Goal: Task Accomplishment & Management: Use online tool/utility

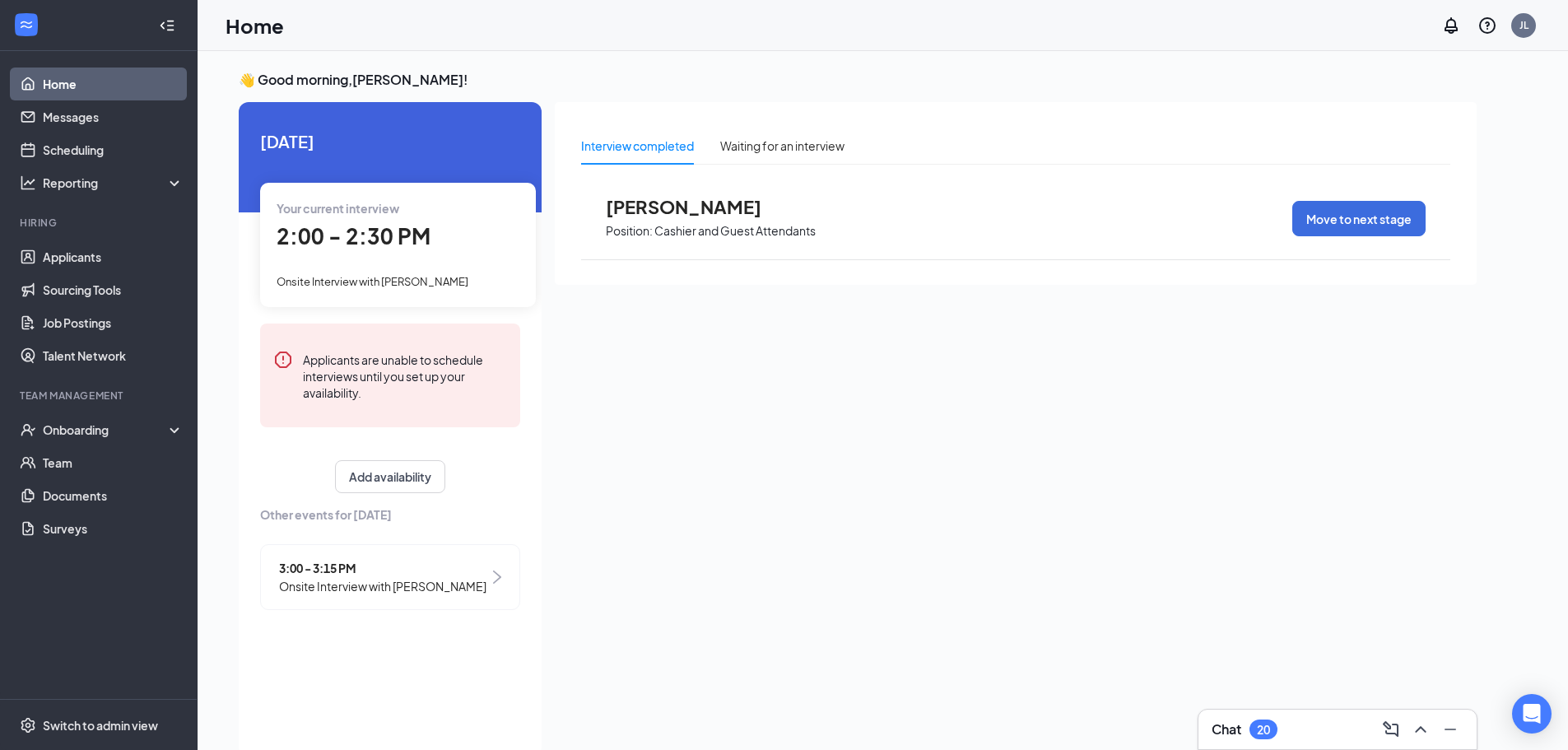
click at [395, 266] on div "Your current interview 2:00 - 2:30 PM Onsite Interview with [PERSON_NAME]" at bounding box center [398, 244] width 275 height 123
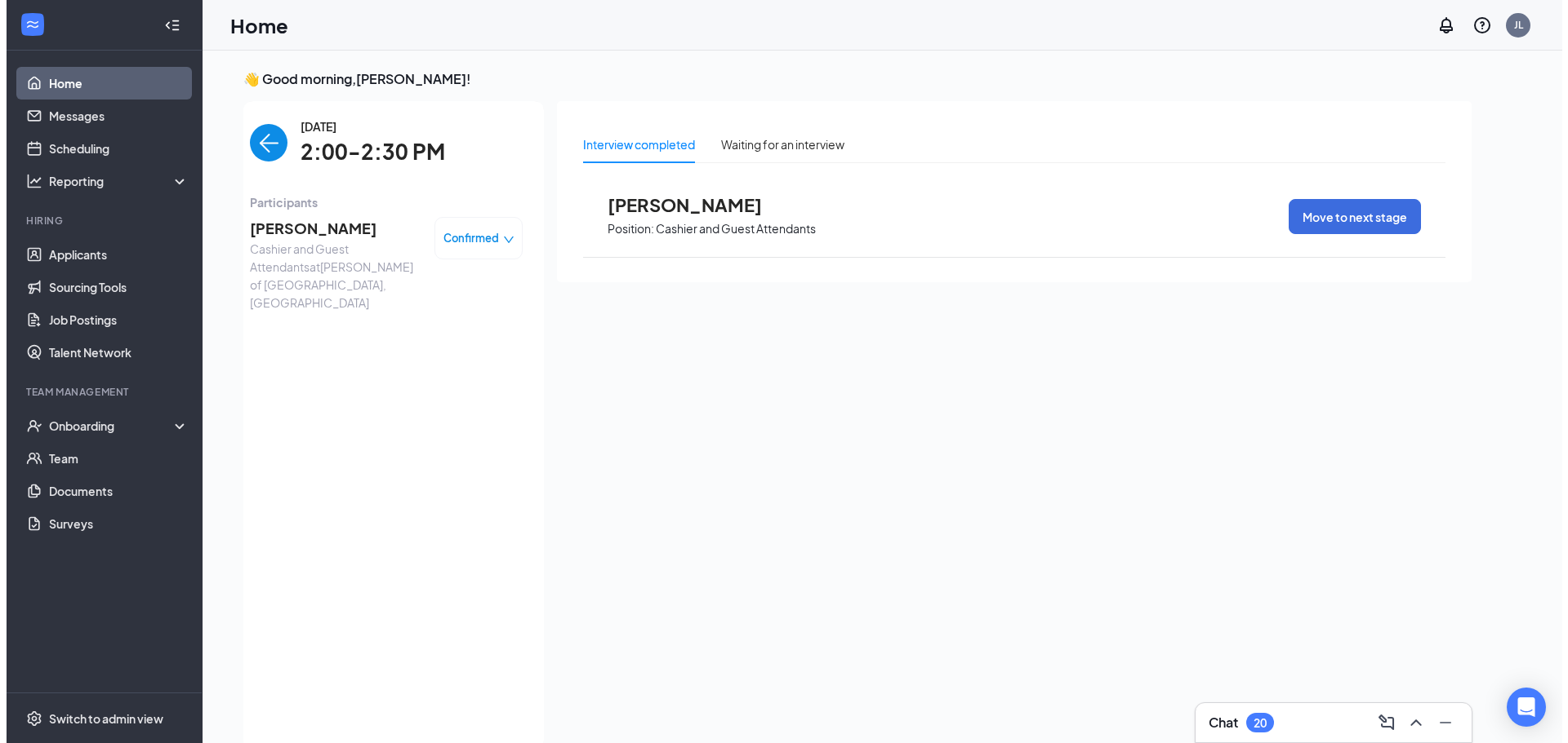
scroll to position [7, 0]
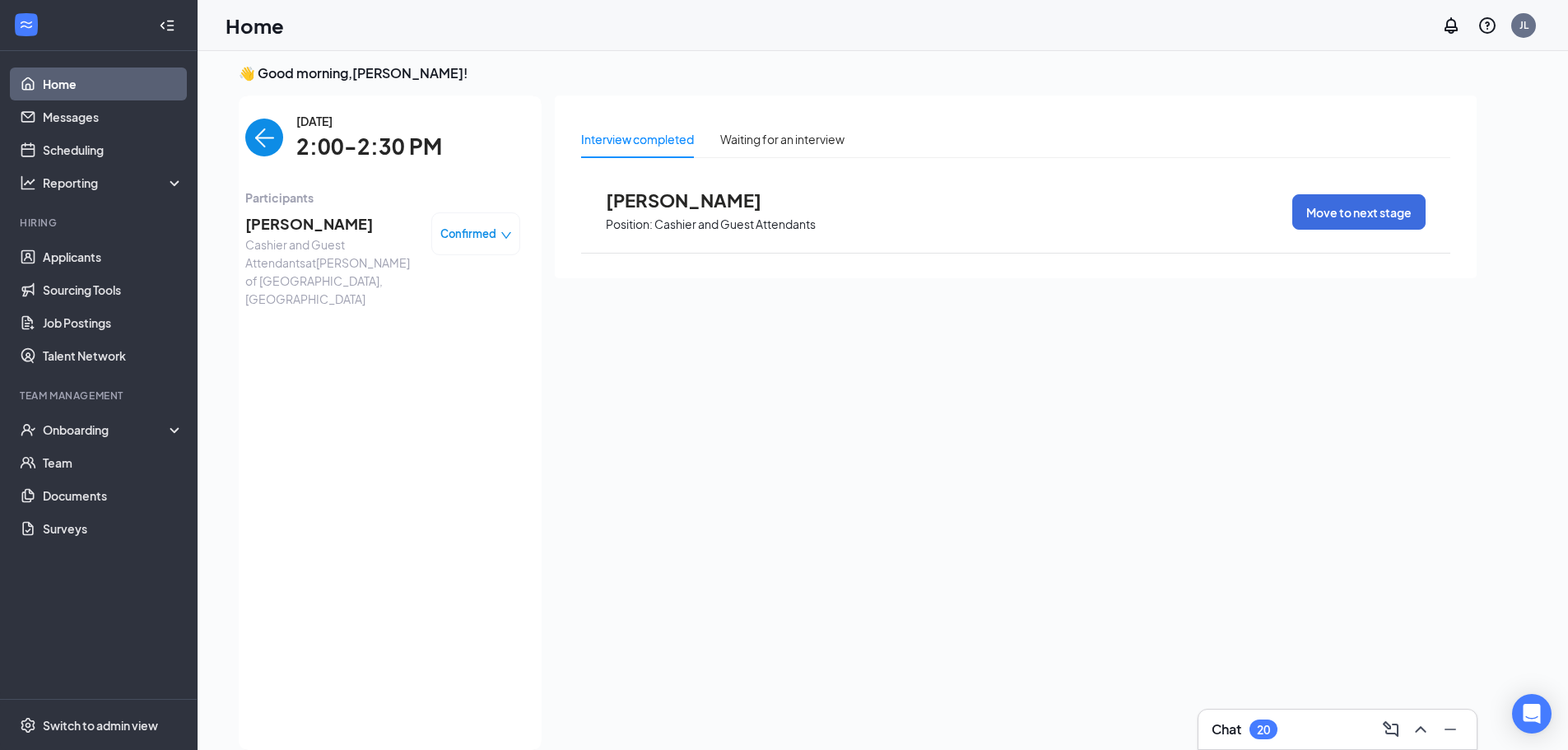
click at [262, 222] on span "[PERSON_NAME]" at bounding box center [331, 224] width 173 height 23
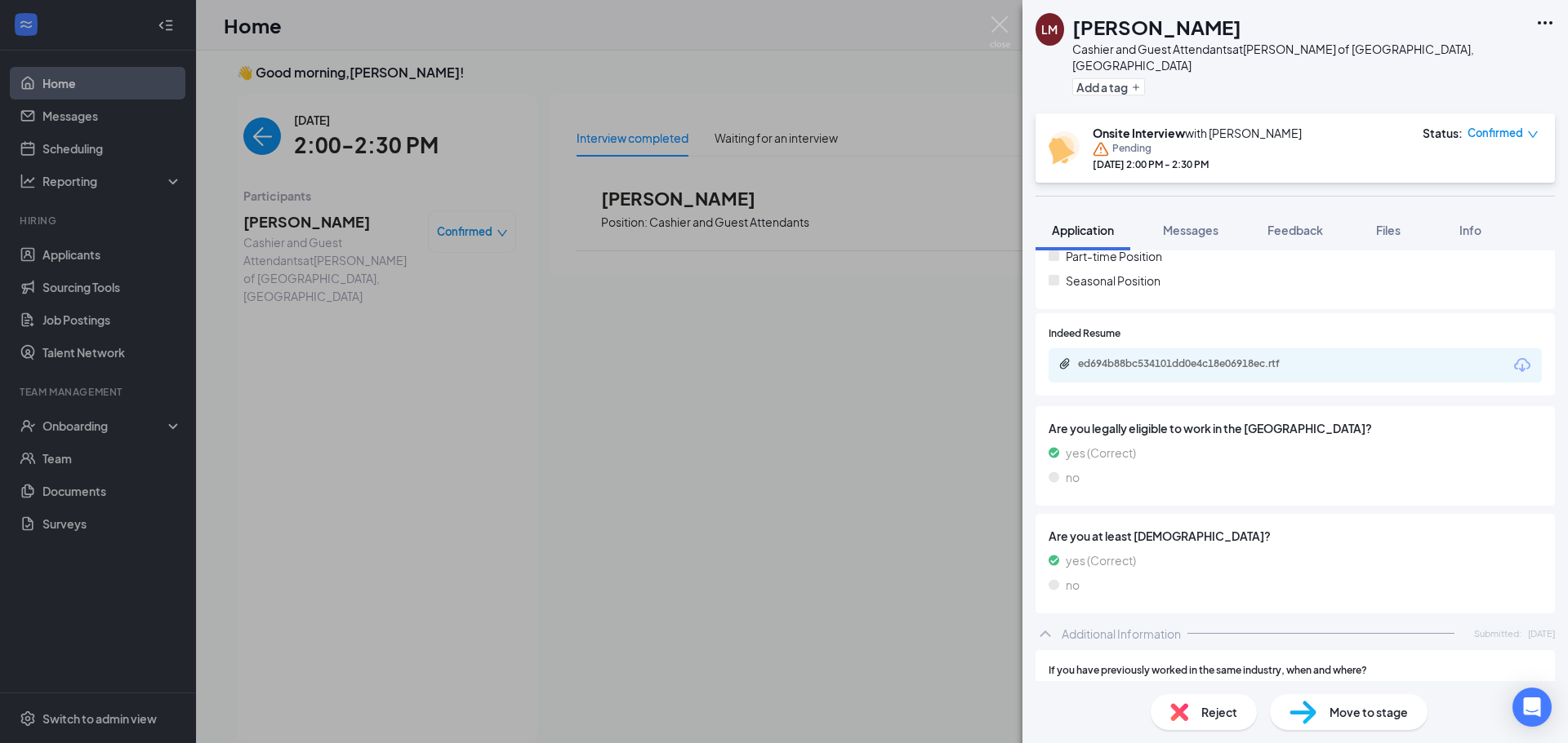
scroll to position [408, 0]
click at [1116, 345] on div "ed694b88bc534101dd0e4c18e06918ec.rtf" at bounding box center [1295, 362] width 493 height 34
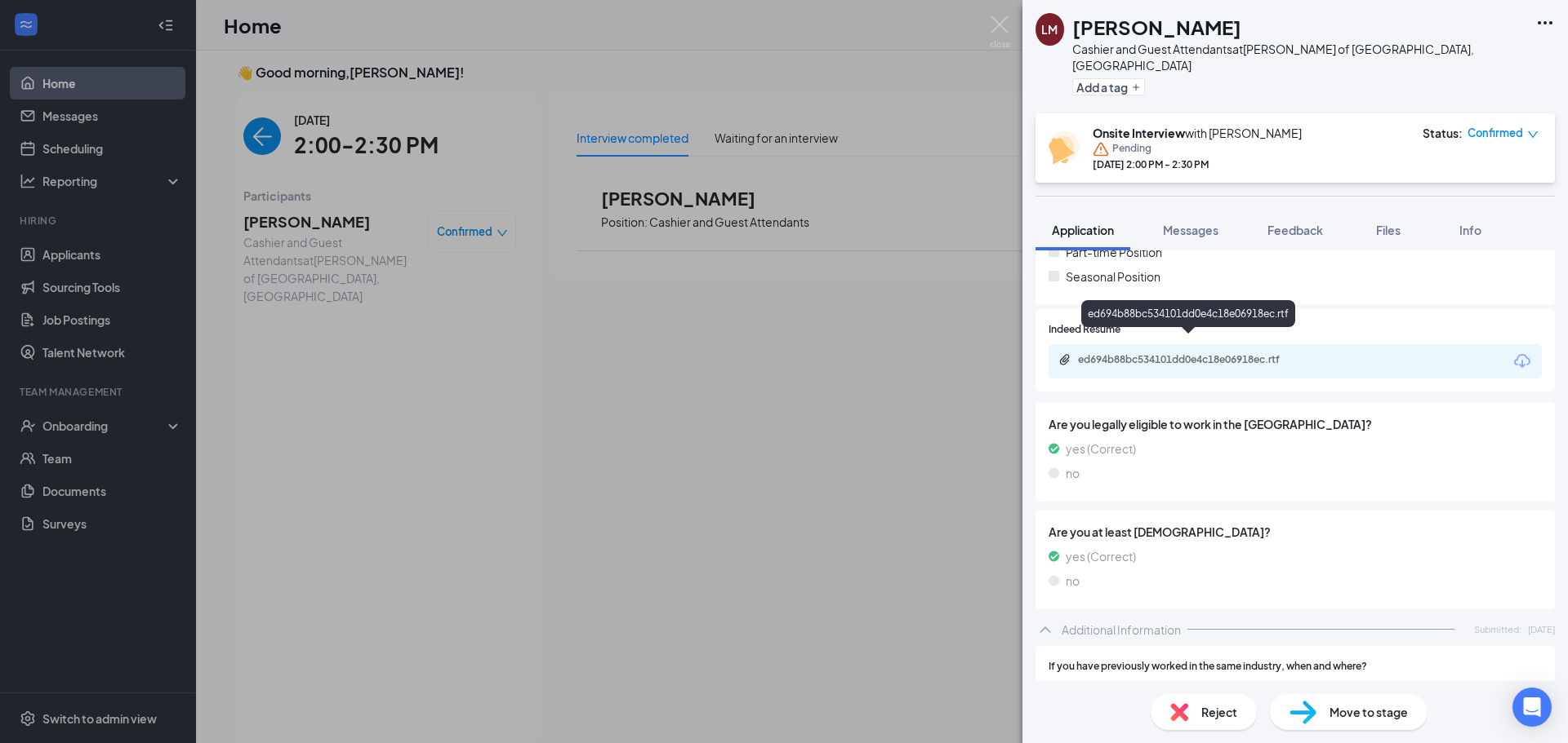
click at [1117, 353] on div "ed694b88bc534101dd0e4c18e06918ec.rtf" at bounding box center [1191, 361] width 265 height 15
click at [1117, 353] on div "ed694b88bc534101dd0e4c18e06918ec.rtf" at bounding box center [1192, 359] width 229 height 13
click at [1443, 218] on button "Info" at bounding box center [1469, 230] width 66 height 41
